Goal: Task Accomplishment & Management: Complete application form

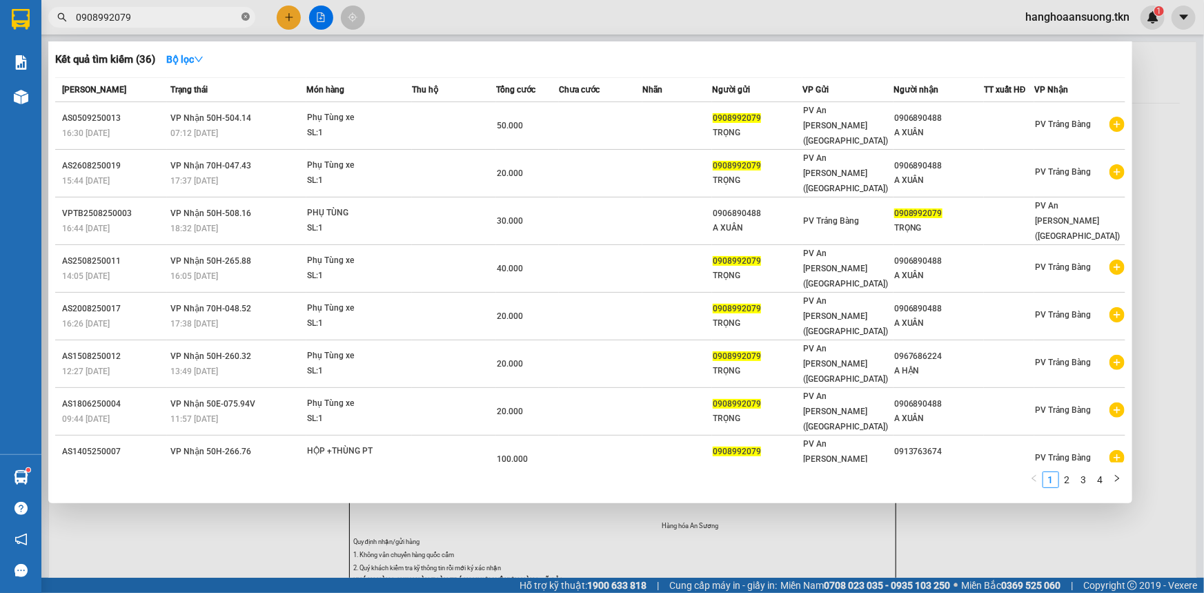
click at [246, 21] on span at bounding box center [245, 17] width 8 height 13
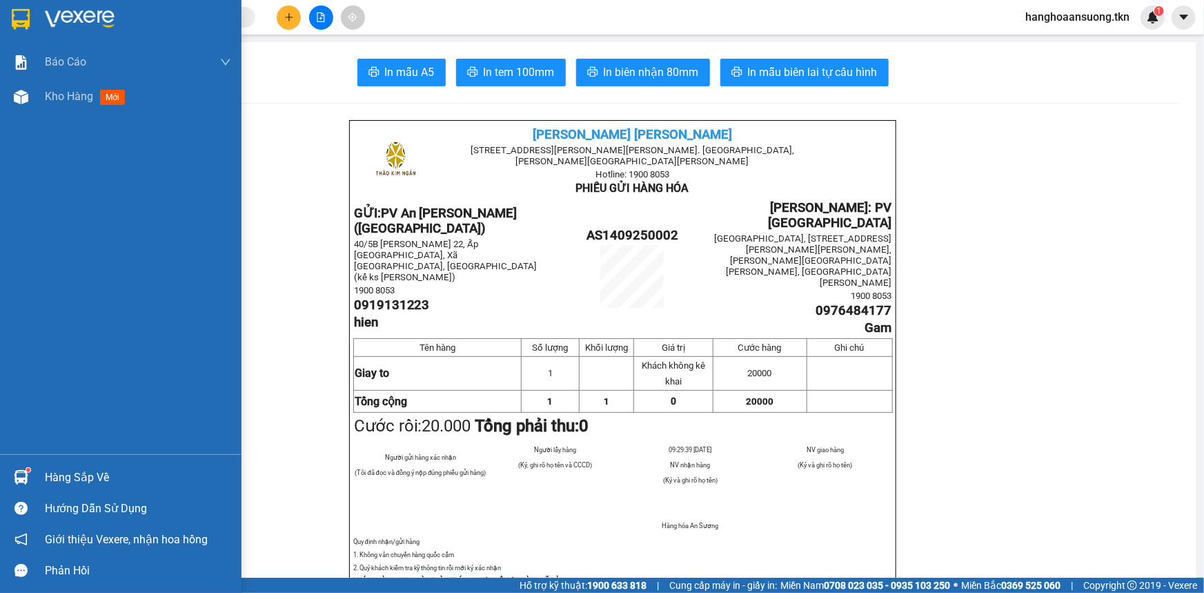
click at [20, 476] on img at bounding box center [21, 477] width 14 height 14
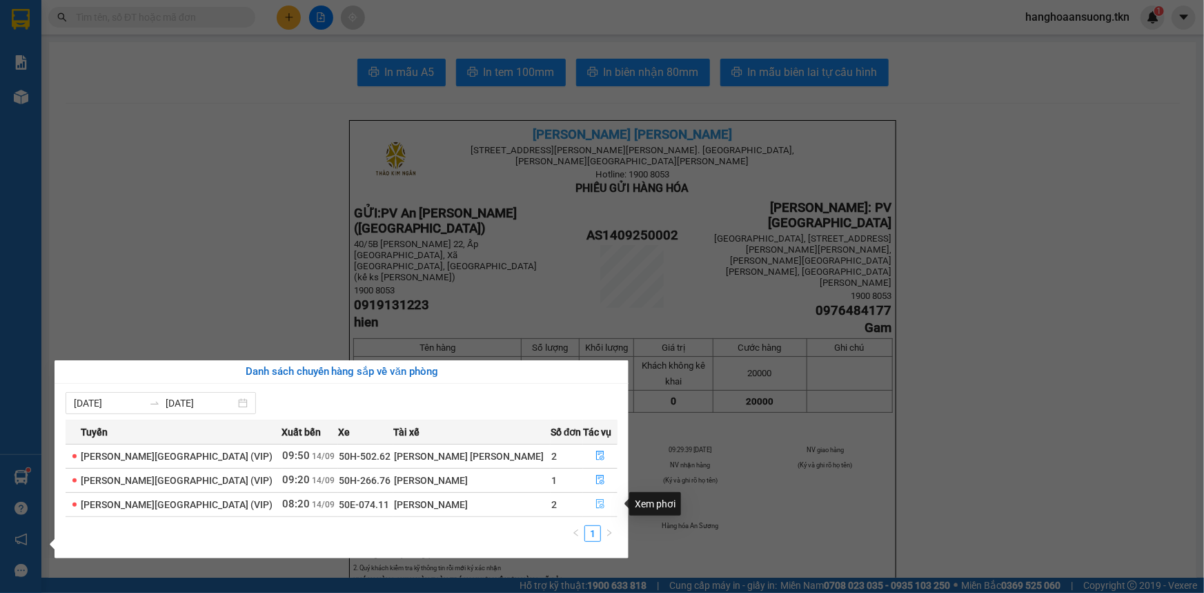
click at [595, 505] on icon "file-done" at bounding box center [600, 504] width 10 height 10
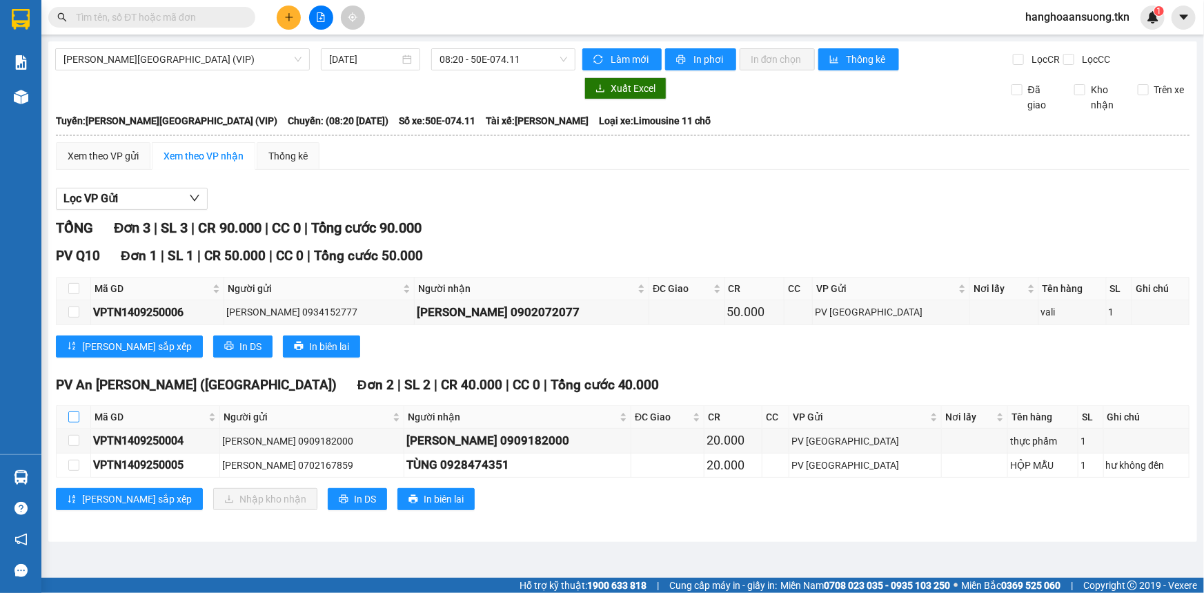
click at [71, 417] on input "checkbox" at bounding box center [73, 416] width 11 height 11
checkbox input "true"
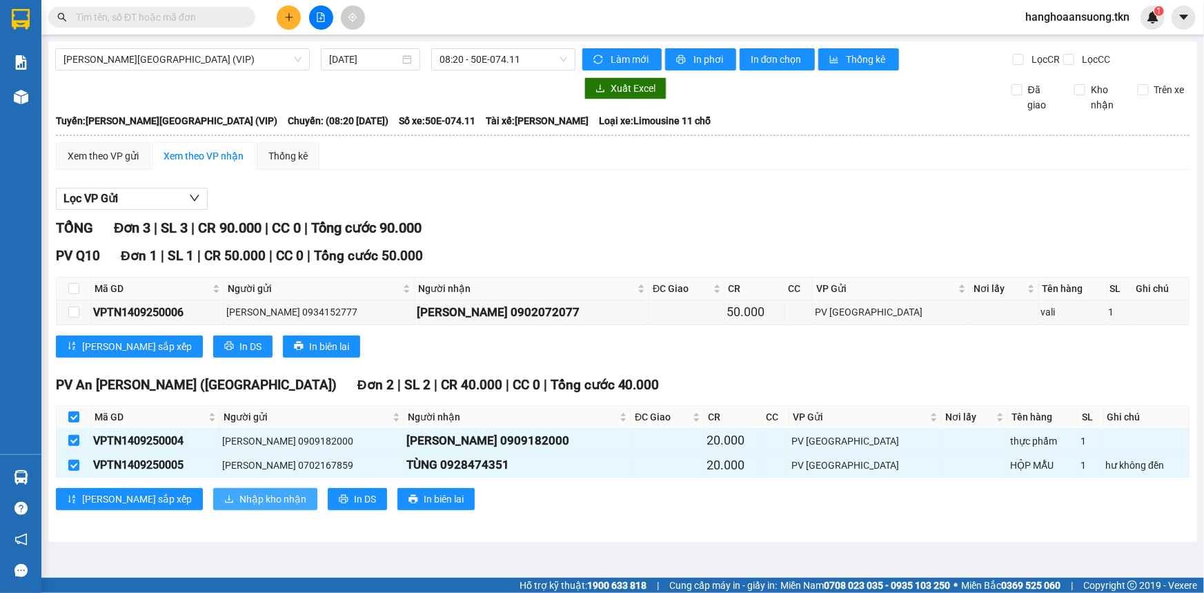
click at [239, 497] on span "Nhập kho nhận" at bounding box center [272, 498] width 67 height 15
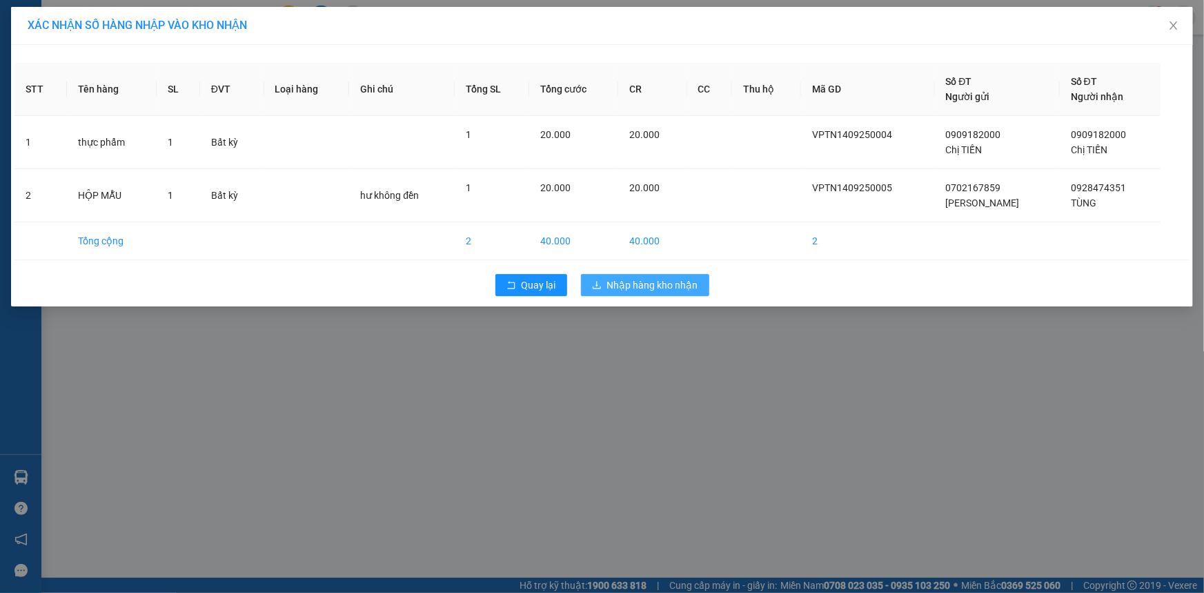
click at [600, 276] on button "Nhập hàng kho nhận" at bounding box center [645, 285] width 128 height 22
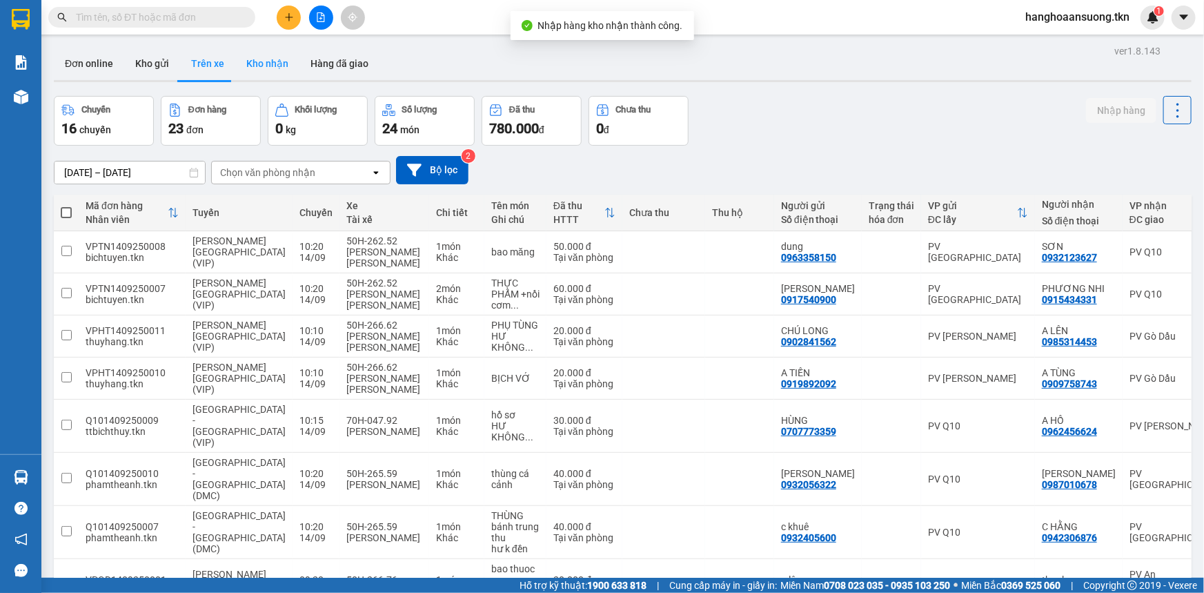
click at [254, 63] on button "Kho nhận" at bounding box center [267, 63] width 64 height 33
type input "[DATE] – [DATE]"
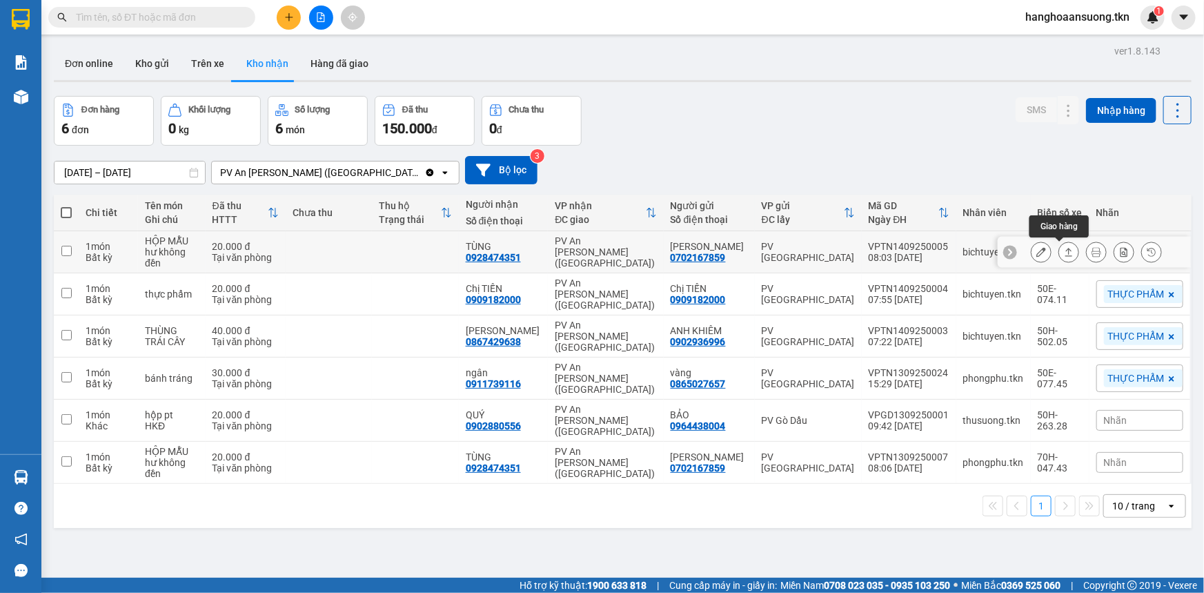
click at [1064, 255] on icon at bounding box center [1069, 252] width 10 height 10
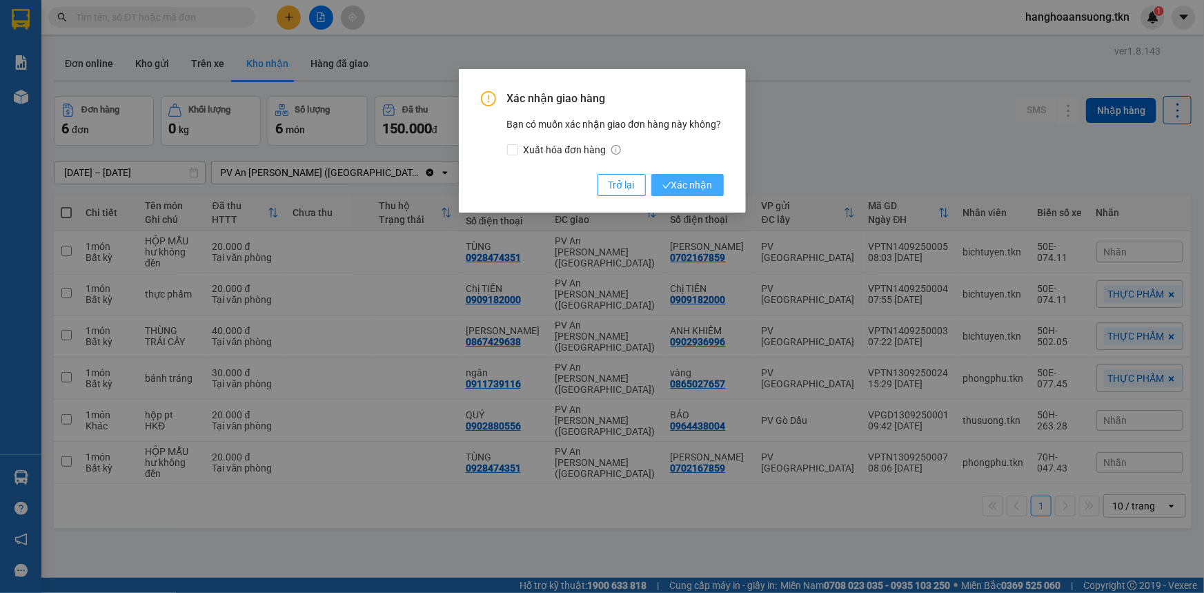
click at [685, 183] on span "Xác nhận" at bounding box center [687, 184] width 50 height 15
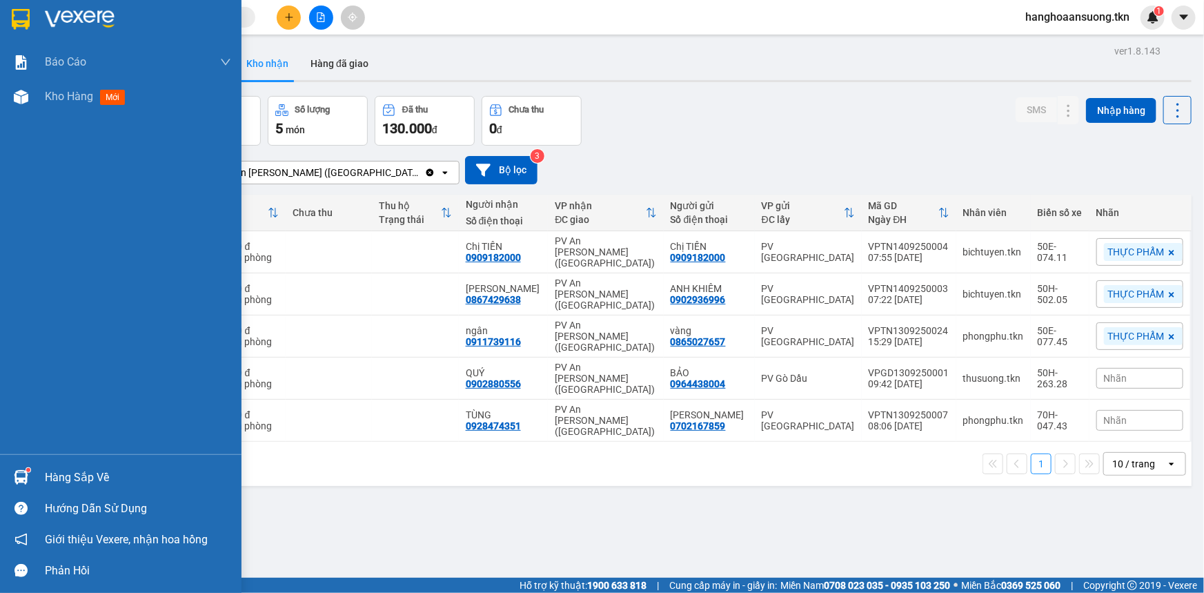
click at [19, 471] on img at bounding box center [21, 477] width 14 height 14
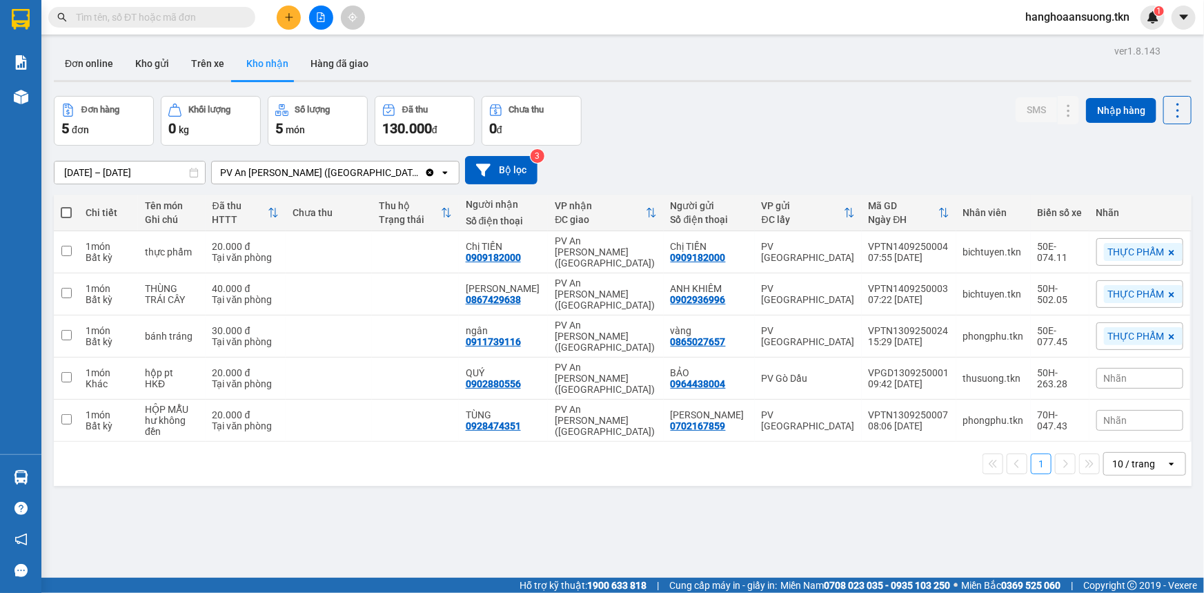
click at [726, 506] on section "Kết quả [PERSON_NAME] ( 36 ) Bộ lọc Mã ĐH Trạng thái Món hàng Thu hộ Tổng [PERS…" at bounding box center [602, 296] width 1204 height 593
click at [208, 15] on input "text" at bounding box center [157, 17] width 163 height 15
click at [177, 17] on input "text" at bounding box center [157, 17] width 163 height 15
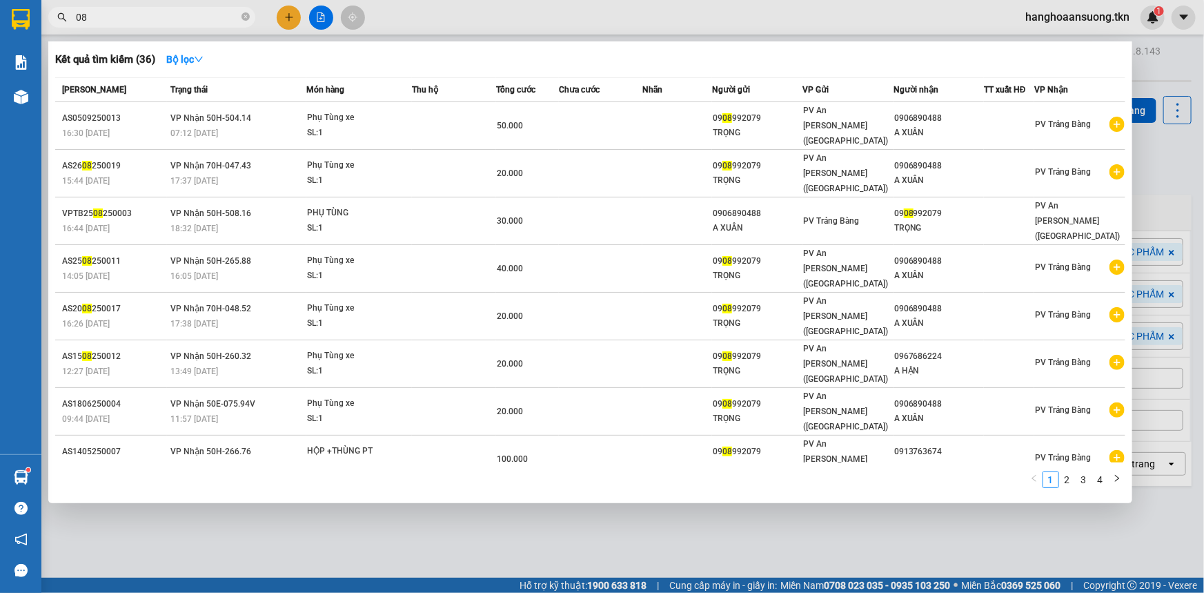
type input "0"
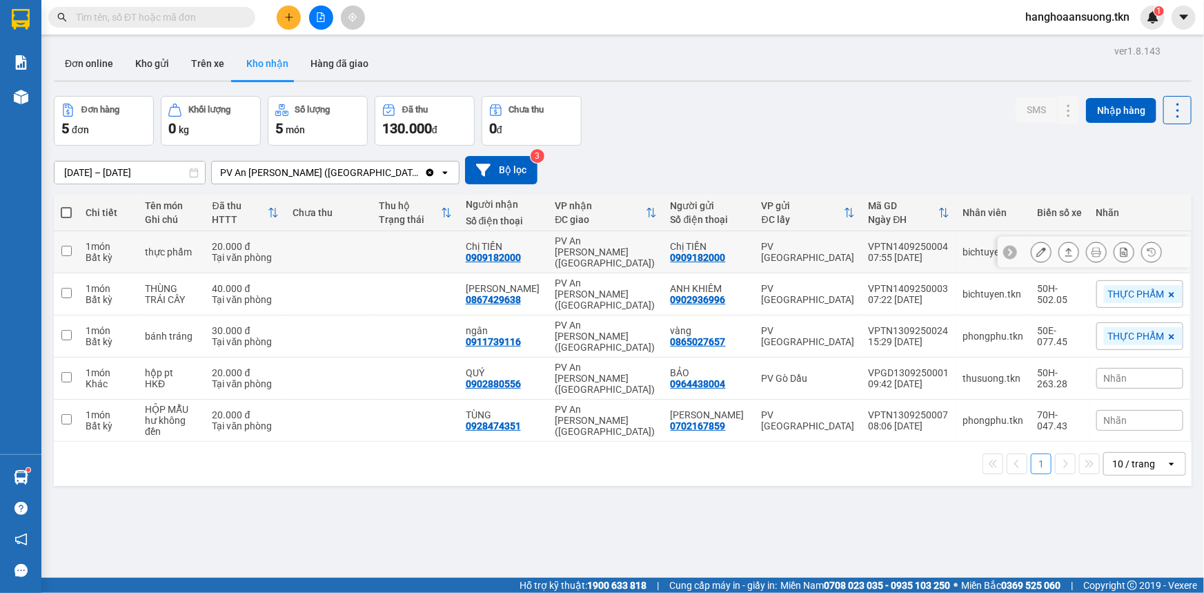
click at [321, 240] on td at bounding box center [329, 252] width 86 height 42
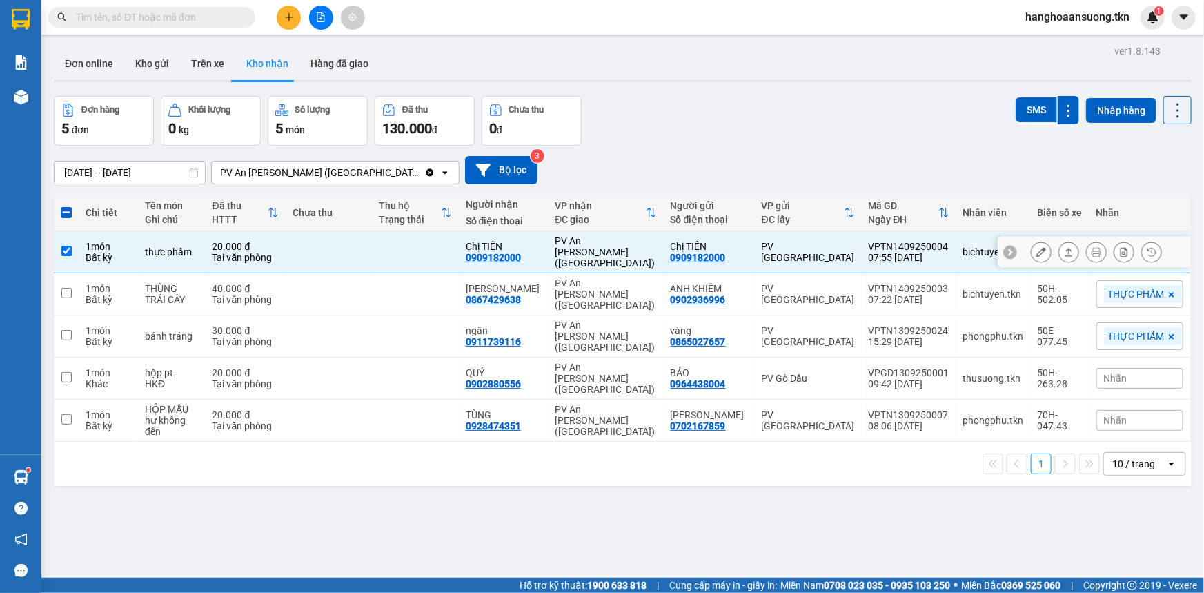
click at [458, 248] on td at bounding box center [415, 252] width 86 height 42
checkbox input "false"
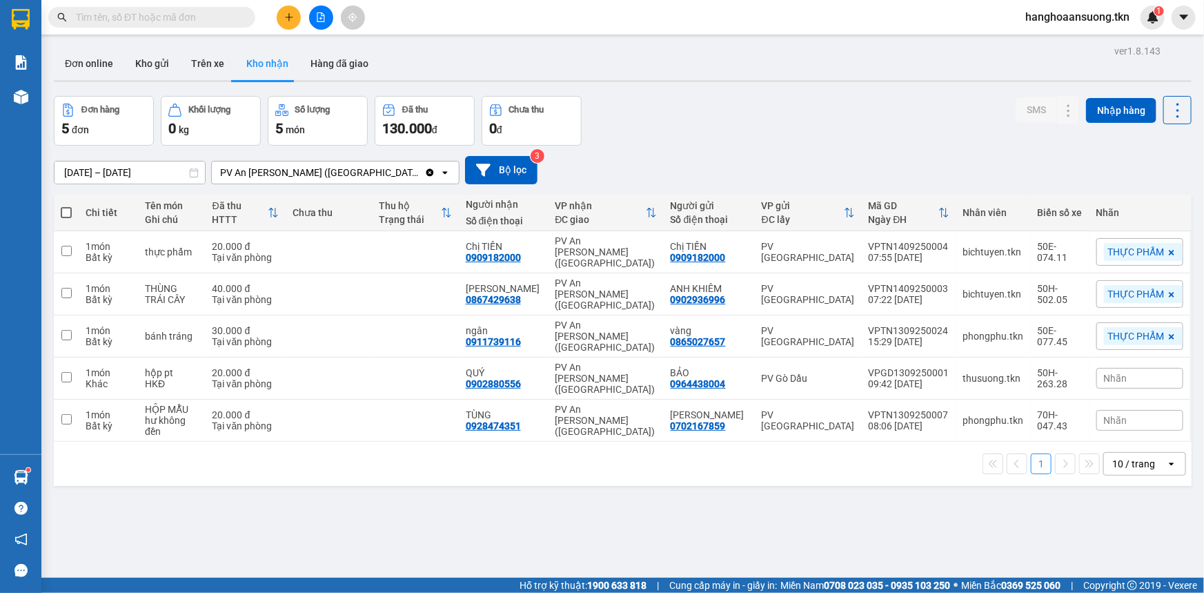
click at [206, 8] on span at bounding box center [151, 17] width 207 height 21
click at [207, 14] on input "text" at bounding box center [157, 17] width 163 height 15
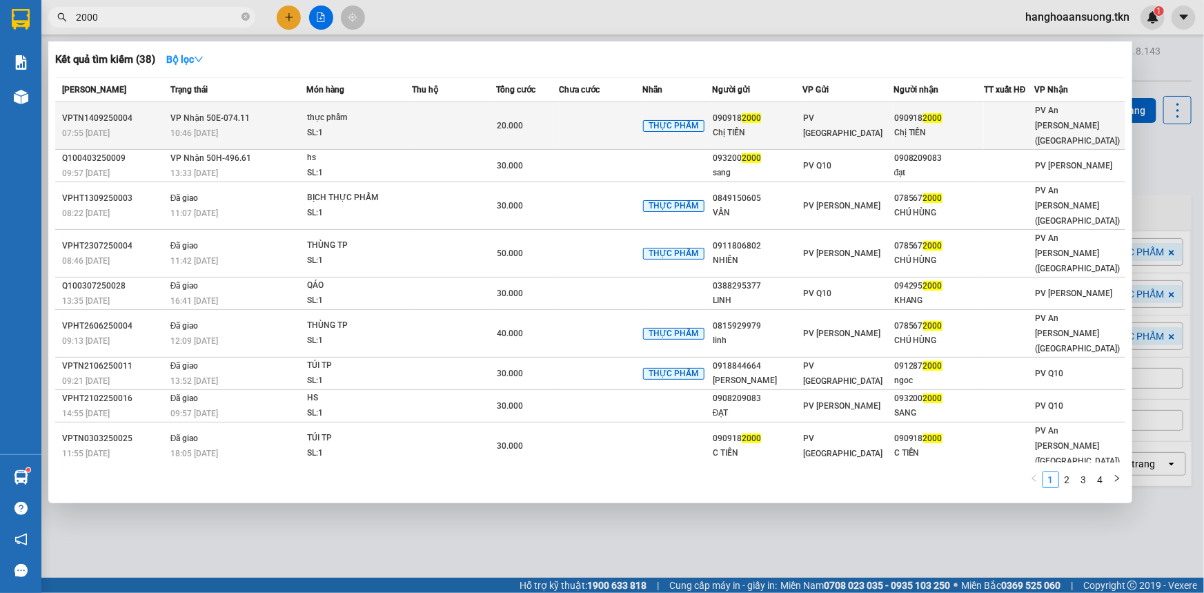
type input "2000"
click at [575, 123] on td at bounding box center [600, 126] width 83 height 48
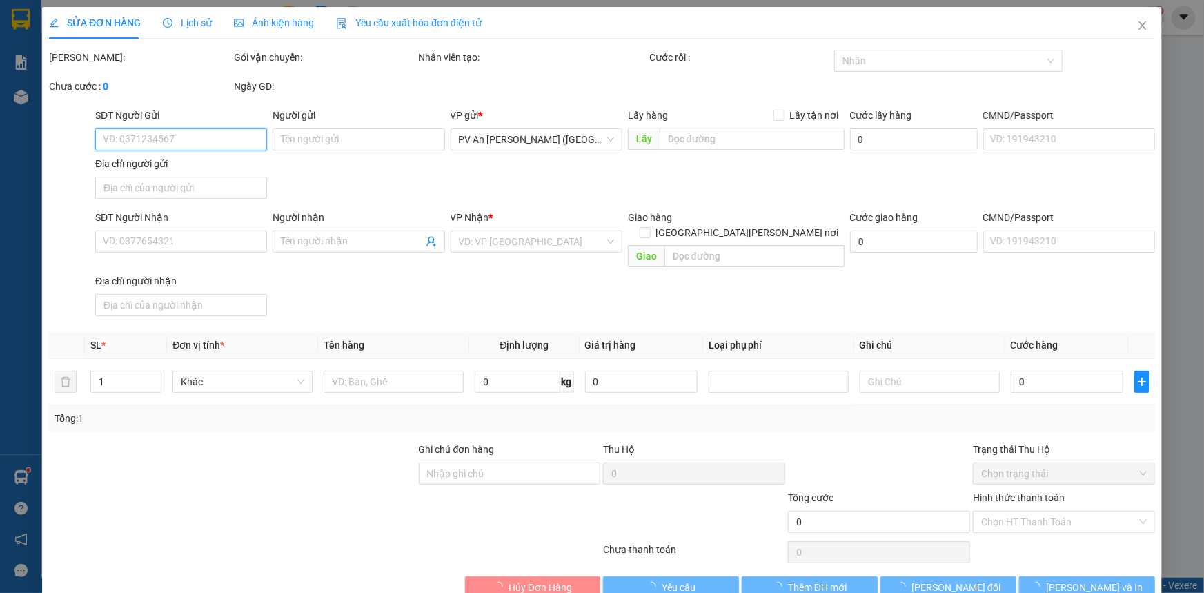
type input "0909182000"
type input "Chị TIẾN"
type input "0909182000"
type input "Chị TIẾN"
type input "20.000"
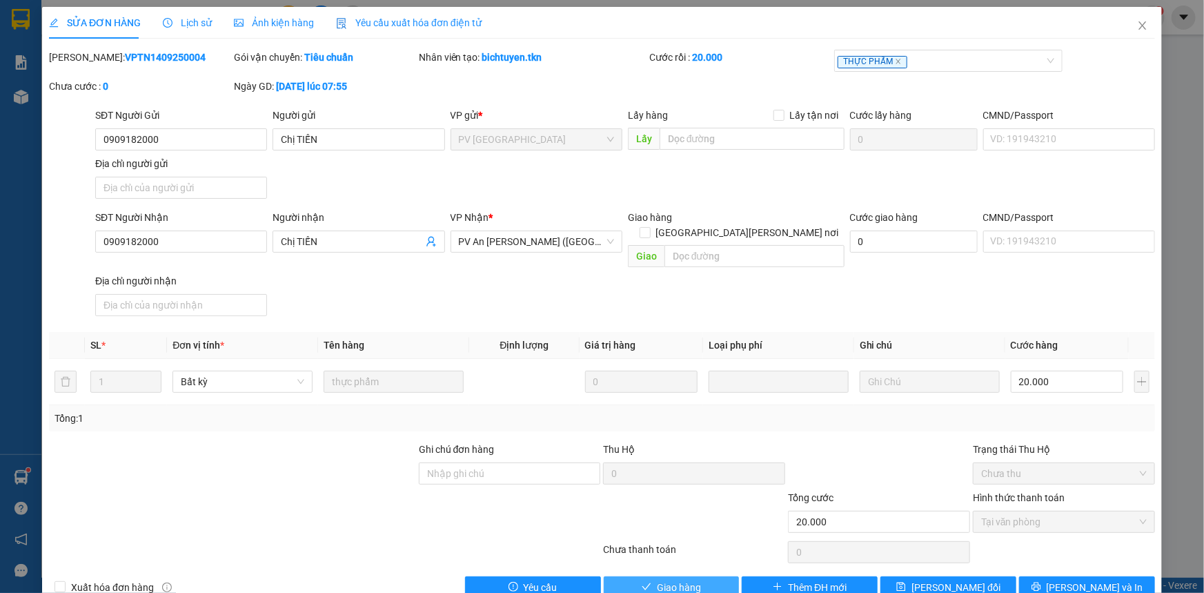
click at [662, 579] on span "Giao hàng" at bounding box center [679, 586] width 44 height 15
